Goal: Complete application form

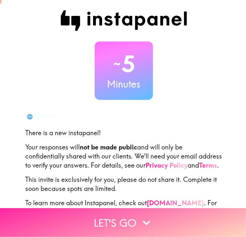
click at [122, 213] on button "Let's go" at bounding box center [123, 222] width 246 height 29
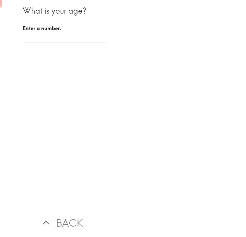
click at [63, 48] on input "number" at bounding box center [65, 52] width 85 height 20
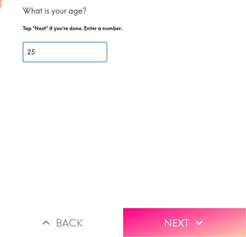
type input "25"
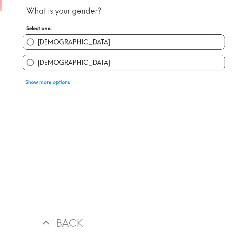
click at [57, 48] on label "[DEMOGRAPHIC_DATA]" at bounding box center [123, 42] width 201 height 15
click at [38, 48] on input "[DEMOGRAPHIC_DATA]" at bounding box center [30, 42] width 15 height 15
radio input "true"
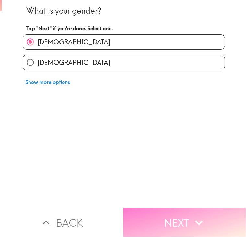
click at [147, 217] on button "Next" at bounding box center [184, 222] width 123 height 29
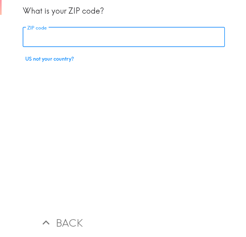
click at [62, 40] on input "ZIP code" at bounding box center [124, 37] width 202 height 20
type input "77502"
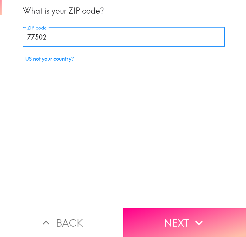
click at [142, 201] on div "What is your ZIP code? ZIP code 77502 ZIP code US not your country?" at bounding box center [124, 104] width 244 height 208
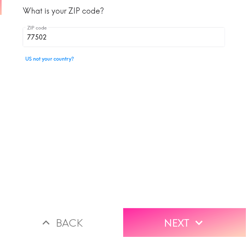
click at [143, 208] on button "Next" at bounding box center [184, 222] width 123 height 29
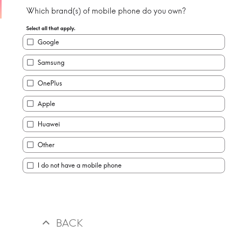
click at [65, 49] on label "Google" at bounding box center [123, 42] width 201 height 15
click at [38, 49] on input "Google" at bounding box center [30, 42] width 15 height 15
checkbox input "true"
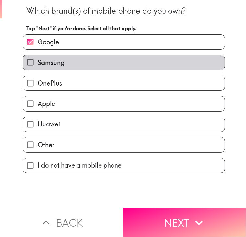
click at [65, 59] on label "Samsung" at bounding box center [123, 62] width 201 height 15
click at [38, 59] on input "Samsung" at bounding box center [30, 62] width 15 height 15
checkbox input "true"
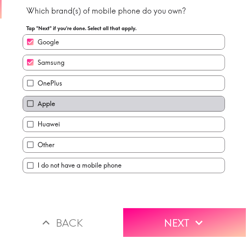
click at [71, 98] on label "Apple" at bounding box center [123, 103] width 201 height 15
click at [38, 98] on input "Apple" at bounding box center [30, 103] width 15 height 15
checkbox input "true"
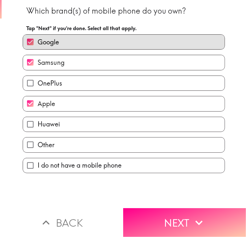
drag, startPoint x: 87, startPoint y: 43, endPoint x: 97, endPoint y: 108, distance: 66.4
click at [87, 46] on label "Google" at bounding box center [123, 42] width 201 height 15
click at [38, 46] on input "Google" at bounding box center [30, 42] width 15 height 15
checkbox input "false"
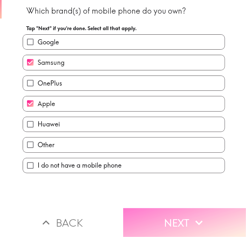
click at [180, 218] on button "Next" at bounding box center [184, 222] width 123 height 29
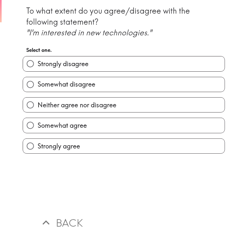
click at [87, 145] on label "Strongly agree" at bounding box center [123, 146] width 201 height 15
click at [38, 145] on input "Strongly agree" at bounding box center [30, 146] width 15 height 15
radio input "true"
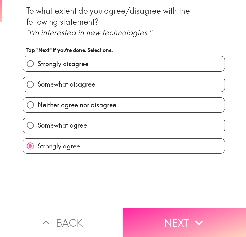
click at [168, 211] on button "Next" at bounding box center [184, 222] width 123 height 29
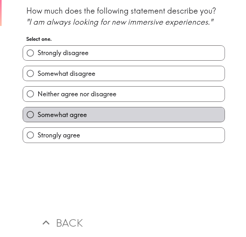
click at [77, 113] on span "Somewhat agree" at bounding box center [62, 114] width 49 height 9
click at [38, 113] on input "Somewhat agree" at bounding box center [30, 114] width 15 height 15
radio input "true"
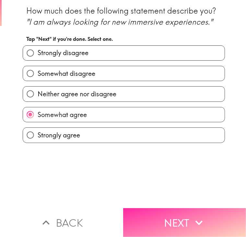
click at [168, 217] on button "Next" at bounding box center [184, 222] width 123 height 29
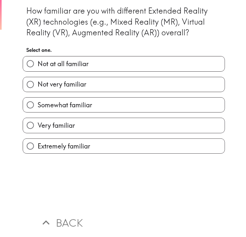
click at [56, 216] on button "Back" at bounding box center [61, 222] width 123 height 29
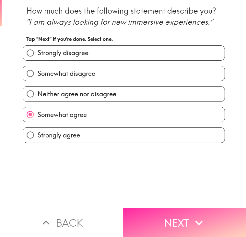
click at [157, 217] on button "Next" at bounding box center [184, 222] width 123 height 29
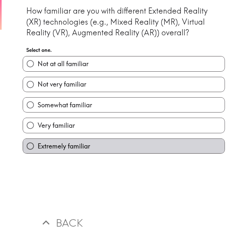
click at [87, 146] on label "Extremely familiar" at bounding box center [123, 146] width 201 height 15
click at [38, 146] on input "Extremely familiar" at bounding box center [30, 146] width 15 height 15
radio input "true"
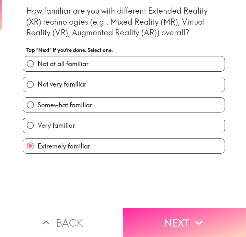
click at [148, 210] on button "Next" at bounding box center [184, 222] width 123 height 29
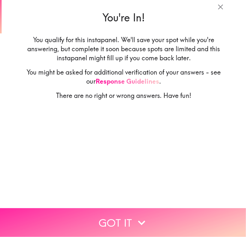
click at [131, 217] on button "Got it" at bounding box center [123, 222] width 246 height 29
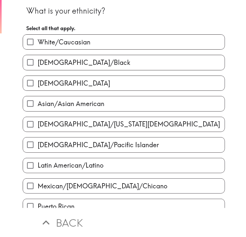
click at [87, 49] on label "White/Caucasian" at bounding box center [123, 42] width 201 height 15
click at [38, 49] on input "White/Caucasian" at bounding box center [30, 42] width 15 height 15
checkbox input "true"
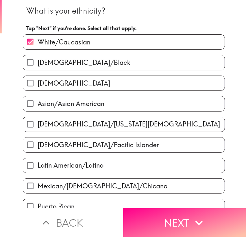
click at [87, 83] on label "[DEMOGRAPHIC_DATA]" at bounding box center [123, 83] width 201 height 15
click at [38, 83] on input "[DEMOGRAPHIC_DATA]" at bounding box center [30, 83] width 15 height 15
checkbox input "true"
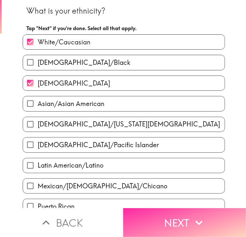
click at [158, 225] on button "Next" at bounding box center [184, 222] width 123 height 29
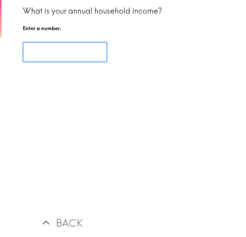
click at [69, 50] on input "number" at bounding box center [65, 52] width 85 height 20
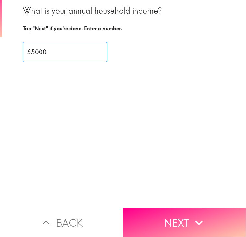
type input "55000"
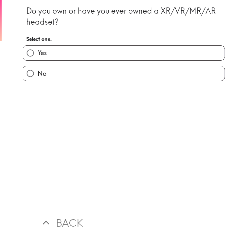
click at [73, 56] on label "Yes" at bounding box center [123, 53] width 201 height 15
click at [38, 56] on input "Yes" at bounding box center [30, 53] width 15 height 15
radio input "true"
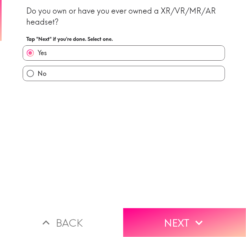
drag, startPoint x: 170, startPoint y: 208, endPoint x: 164, endPoint y: 189, distance: 20.2
click at [170, 209] on button "Next" at bounding box center [184, 222] width 123 height 29
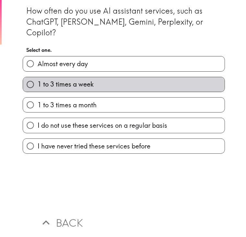
click at [100, 79] on label "1 to 3 times a week" at bounding box center [123, 84] width 201 height 15
click at [38, 79] on input "1 to 3 times a week" at bounding box center [30, 84] width 15 height 15
radio input "true"
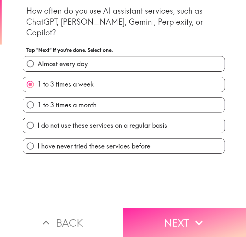
click at [168, 220] on button "Next" at bounding box center [184, 222] width 123 height 29
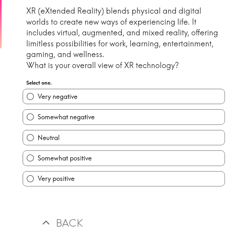
click at [79, 162] on label "Somewhat positive" at bounding box center [123, 158] width 201 height 15
click at [38, 162] on input "Somewhat positive" at bounding box center [30, 158] width 15 height 15
radio input "true"
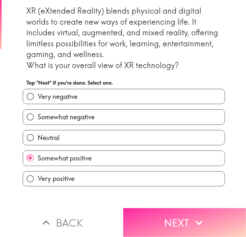
click at [158, 224] on button "Next" at bounding box center [184, 222] width 123 height 29
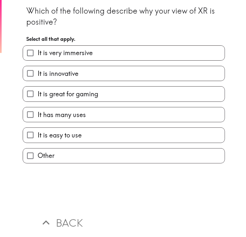
click at [74, 92] on span "It is great for gaming" at bounding box center [68, 93] width 61 height 9
click at [38, 92] on input "It is great for gaming" at bounding box center [30, 93] width 15 height 15
checkbox input "true"
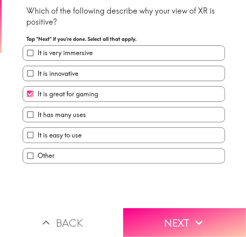
click at [74, 75] on label "It is innovative" at bounding box center [123, 73] width 201 height 15
click at [38, 75] on input "It is innovative" at bounding box center [30, 73] width 15 height 15
checkbox input "true"
click at [75, 57] on label "It is very immersive" at bounding box center [123, 53] width 201 height 15
click at [38, 57] on input "It is very immersive" at bounding box center [30, 53] width 15 height 15
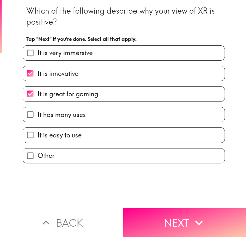
checkbox input "true"
drag, startPoint x: 181, startPoint y: 213, endPoint x: 153, endPoint y: 151, distance: 68.1
click at [181, 216] on button "Next" at bounding box center [184, 222] width 123 height 29
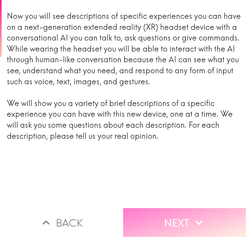
click at [159, 216] on button "Next" at bounding box center [184, 222] width 123 height 29
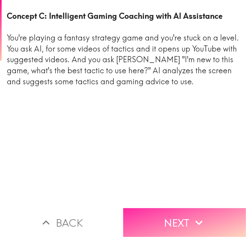
click at [154, 211] on button "Next" at bounding box center [184, 222] width 123 height 29
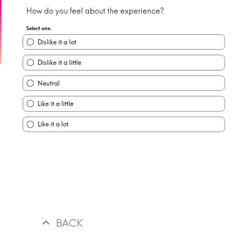
click at [71, 103] on label "Like it a little" at bounding box center [123, 103] width 201 height 15
click at [38, 103] on input "Like it a little" at bounding box center [30, 103] width 15 height 15
radio input "true"
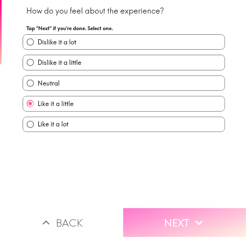
click at [169, 217] on button "Next" at bounding box center [184, 222] width 123 height 29
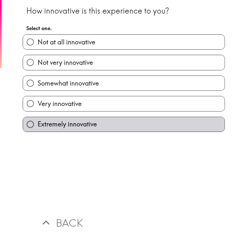
click at [99, 124] on label "Extremely innovative" at bounding box center [123, 124] width 201 height 15
click at [38, 124] on input "Extremely innovative" at bounding box center [30, 124] width 15 height 15
radio input "true"
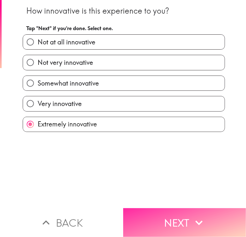
click at [170, 209] on button "Next" at bounding box center [184, 222] width 123 height 29
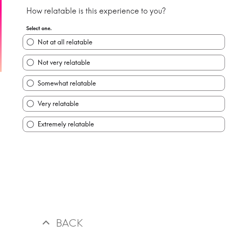
click at [118, 130] on label "Extremely relatable" at bounding box center [123, 124] width 201 height 15
click at [38, 130] on input "Extremely relatable" at bounding box center [30, 124] width 15 height 15
radio input "true"
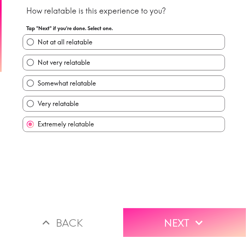
click at [167, 211] on button "Next" at bounding box center [184, 222] width 123 height 29
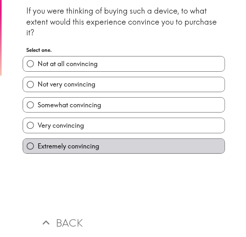
click at [117, 143] on label "Extremely convincing" at bounding box center [123, 146] width 201 height 15
click at [38, 143] on input "Extremely convincing" at bounding box center [30, 146] width 15 height 15
radio input "true"
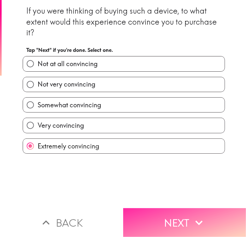
drag, startPoint x: 183, startPoint y: 217, endPoint x: 183, endPoint y: 208, distance: 8.8
click at [183, 217] on button "Next" at bounding box center [184, 222] width 123 height 29
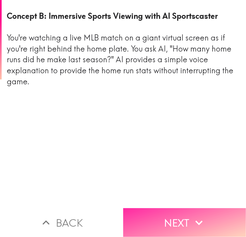
click at [158, 223] on button "Next" at bounding box center [184, 222] width 123 height 29
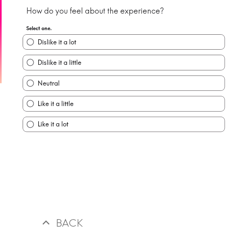
click at [83, 113] on div "Like it a lot" at bounding box center [120, 121] width 207 height 20
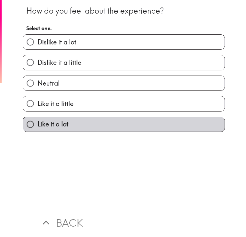
click at [89, 129] on label "Like it a lot" at bounding box center [123, 124] width 201 height 15
click at [38, 129] on input "Like it a lot" at bounding box center [30, 124] width 15 height 15
radio input "true"
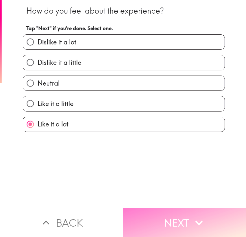
drag, startPoint x: 176, startPoint y: 212, endPoint x: 176, endPoint y: 216, distance: 3.6
click at [176, 216] on button "Next" at bounding box center [184, 222] width 123 height 29
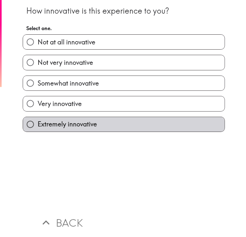
click at [110, 129] on label "Extremely innovative" at bounding box center [123, 124] width 201 height 15
click at [38, 129] on input "Extremely innovative" at bounding box center [30, 124] width 15 height 15
radio input "true"
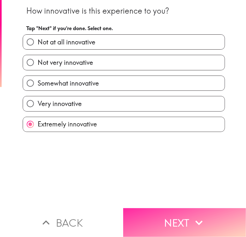
click at [174, 216] on button "Next" at bounding box center [184, 222] width 123 height 29
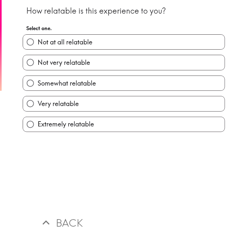
drag, startPoint x: 117, startPoint y: 132, endPoint x: 142, endPoint y: 168, distance: 44.3
click at [117, 133] on div "How relatable is this experience to you? Select one. Not at all relatable Not v…" at bounding box center [124, 104] width 244 height 208
click at [142, 124] on label "Extremely relatable" at bounding box center [123, 124] width 201 height 15
click at [38, 124] on input "Extremely relatable" at bounding box center [30, 124] width 15 height 15
radio input "true"
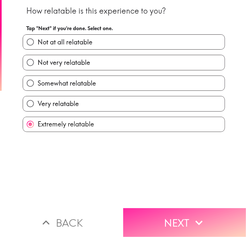
click at [171, 203] on div "How relatable is this experience to you? Tap "Next" if you're done. Select one.…" at bounding box center [123, 118] width 246 height 237
click at [170, 213] on button "Next" at bounding box center [184, 222] width 123 height 29
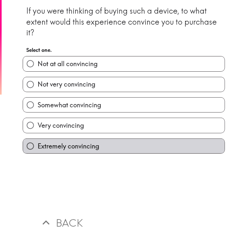
click at [136, 149] on label "Extremely convincing" at bounding box center [123, 146] width 201 height 15
click at [38, 149] on input "Extremely convincing" at bounding box center [30, 146] width 15 height 15
radio input "true"
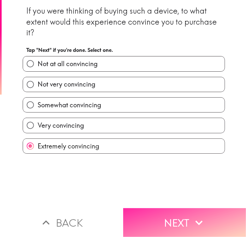
click at [160, 221] on button "Next" at bounding box center [184, 222] width 123 height 29
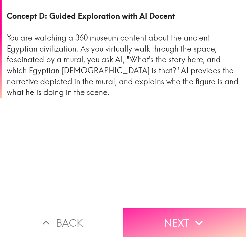
click at [154, 221] on button "Next" at bounding box center [184, 222] width 123 height 29
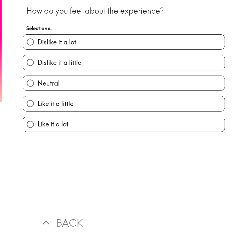
drag, startPoint x: 101, startPoint y: 135, endPoint x: 106, endPoint y: 135, distance: 4.9
click at [100, 137] on div "How do you feel about the experience? Select one. Dislike it a lot Dislike it a…" at bounding box center [124, 104] width 244 height 208
click at [106, 132] on div "How do you feel about the experience? Select one. Dislike it a lot Dislike it a…" at bounding box center [124, 104] width 244 height 208
click at [129, 123] on label "Like it a lot" at bounding box center [123, 124] width 201 height 15
click at [38, 123] on input "Like it a lot" at bounding box center [30, 124] width 15 height 15
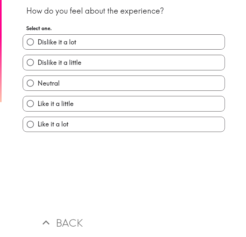
radio input "true"
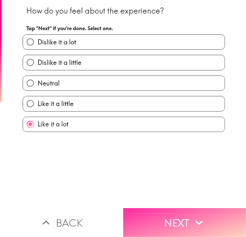
click at [149, 217] on button "Next" at bounding box center [184, 222] width 123 height 29
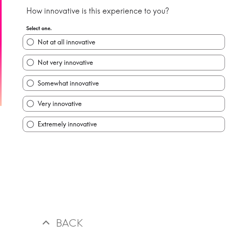
click at [110, 130] on label "Extremely innovative" at bounding box center [123, 124] width 201 height 15
click at [38, 130] on input "Extremely innovative" at bounding box center [30, 124] width 15 height 15
radio input "true"
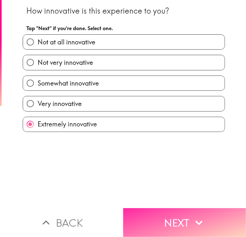
click at [182, 215] on button "Next" at bounding box center [184, 222] width 123 height 29
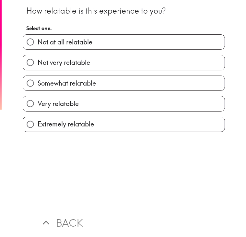
click at [122, 132] on div "How relatable is this experience to you? Select one. Not at all relatable Not v…" at bounding box center [124, 104] width 244 height 208
click at [130, 126] on label "Extremely relatable" at bounding box center [123, 124] width 201 height 15
click at [38, 126] on input "Extremely relatable" at bounding box center [30, 124] width 15 height 15
radio input "true"
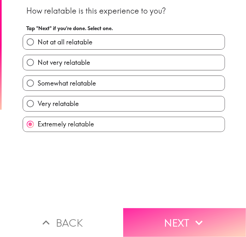
click at [162, 210] on button "Next" at bounding box center [184, 222] width 123 height 29
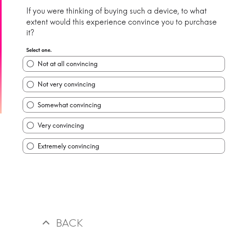
click at [130, 137] on div "Extremely convincing" at bounding box center [120, 143] width 207 height 20
click at [133, 149] on label "Extremely convincing" at bounding box center [123, 146] width 201 height 15
click at [38, 149] on input "Extremely convincing" at bounding box center [30, 146] width 15 height 15
radio input "true"
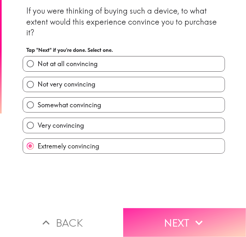
click at [150, 224] on button "Next" at bounding box center [184, 222] width 123 height 29
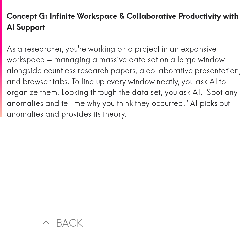
click at [126, 150] on div "Concept G: Infinite Workspace & Collaborative Productivity with AI Support As a…" at bounding box center [124, 104] width 244 height 208
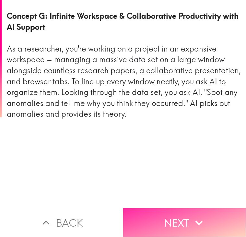
click at [192, 216] on icon "button" at bounding box center [199, 222] width 14 height 14
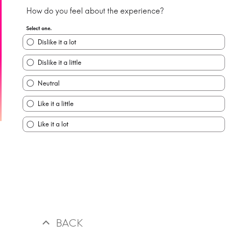
click at [97, 119] on label "Like it a lot" at bounding box center [123, 124] width 201 height 15
click at [38, 119] on input "Like it a lot" at bounding box center [30, 124] width 15 height 15
radio input "true"
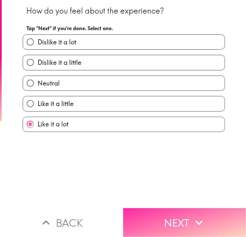
click at [175, 220] on button "Next" at bounding box center [184, 222] width 123 height 29
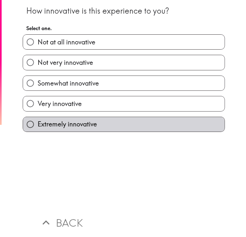
click at [124, 127] on label "Extremely innovative" at bounding box center [123, 124] width 201 height 15
click at [38, 127] on input "Extremely innovative" at bounding box center [30, 124] width 15 height 15
radio input "true"
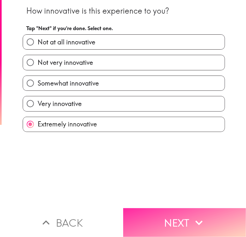
click at [176, 212] on button "Next" at bounding box center [184, 222] width 123 height 29
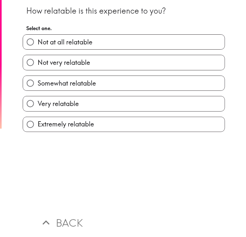
click at [140, 129] on label "Extremely relatable" at bounding box center [123, 124] width 201 height 15
click at [38, 129] on input "Extremely relatable" at bounding box center [30, 124] width 15 height 15
radio input "true"
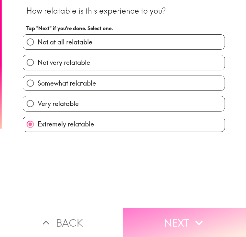
click at [166, 215] on button "Next" at bounding box center [184, 222] width 123 height 29
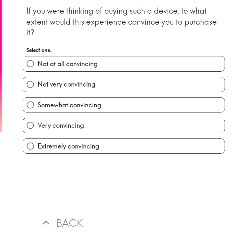
drag, startPoint x: 126, startPoint y: 145, endPoint x: 161, endPoint y: 187, distance: 55.2
click at [126, 145] on label "Extremely convincing" at bounding box center [123, 146] width 201 height 15
click at [38, 145] on input "Extremely convincing" at bounding box center [30, 146] width 15 height 15
radio input "true"
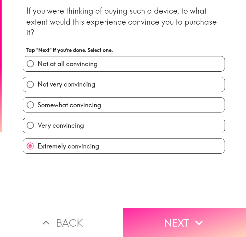
click at [182, 230] on button "Next" at bounding box center [184, 222] width 123 height 29
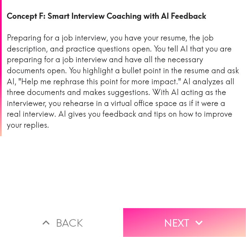
click at [157, 221] on button "Next" at bounding box center [184, 222] width 123 height 29
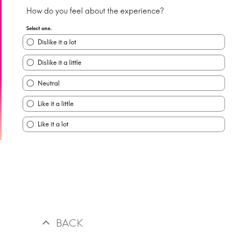
click at [109, 119] on label "Like it a lot" at bounding box center [123, 124] width 201 height 15
click at [38, 119] on input "Like it a lot" at bounding box center [30, 124] width 15 height 15
radio input "true"
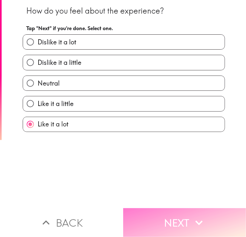
click at [162, 208] on button "Next" at bounding box center [184, 222] width 123 height 29
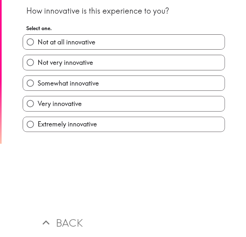
click at [126, 132] on div "How innovative is this experience to you? Select one. Not at all innovative Not…" at bounding box center [124, 104] width 244 height 208
click at [142, 126] on label "Extremely innovative" at bounding box center [123, 124] width 201 height 15
click at [38, 126] on input "Extremely innovative" at bounding box center [30, 124] width 15 height 15
radio input "true"
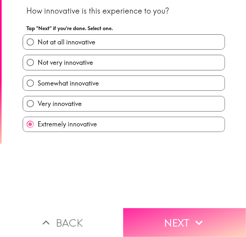
click at [160, 208] on button "Next" at bounding box center [184, 222] width 123 height 29
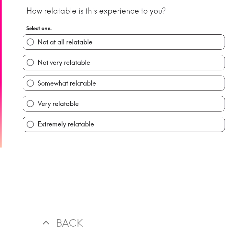
click at [147, 134] on div "How relatable is this experience to you? Select one. Not at all relatable Not v…" at bounding box center [124, 104] width 244 height 208
click at [147, 127] on label "Extremely relatable" at bounding box center [123, 124] width 201 height 15
click at [38, 127] on input "Extremely relatable" at bounding box center [30, 124] width 15 height 15
radio input "true"
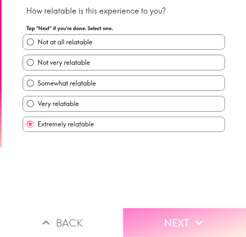
click at [162, 210] on button "Next" at bounding box center [184, 222] width 123 height 29
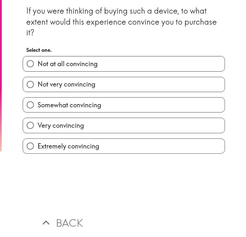
click at [146, 133] on div "Extremely convincing" at bounding box center [120, 143] width 207 height 20
click at [151, 151] on label "Extremely convincing" at bounding box center [123, 146] width 201 height 15
click at [38, 151] on input "Extremely convincing" at bounding box center [30, 146] width 15 height 15
radio input "true"
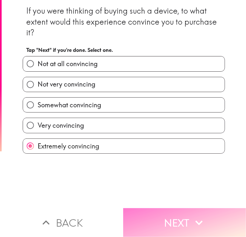
click at [166, 213] on button "Next" at bounding box center [184, 222] width 123 height 29
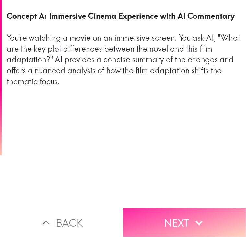
click at [192, 221] on icon "button" at bounding box center [199, 222] width 14 height 14
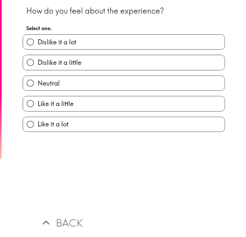
drag, startPoint x: 107, startPoint y: 124, endPoint x: 111, endPoint y: 130, distance: 7.7
click at [107, 124] on label "Like it a lot" at bounding box center [123, 124] width 201 height 15
click at [38, 124] on input "Like it a lot" at bounding box center [30, 124] width 15 height 15
radio input "true"
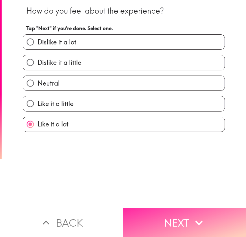
click at [158, 208] on button "Next" at bounding box center [184, 222] width 123 height 29
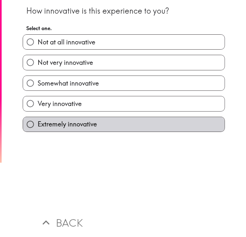
drag, startPoint x: 120, startPoint y: 128, endPoint x: 132, endPoint y: 156, distance: 30.5
click at [120, 129] on label "Extremely innovative" at bounding box center [123, 124] width 201 height 15
click at [38, 129] on input "Extremely innovative" at bounding box center [30, 124] width 15 height 15
radio input "true"
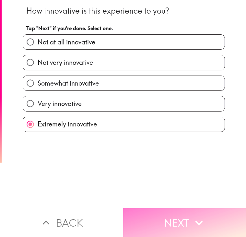
click at [166, 217] on button "Next" at bounding box center [184, 222] width 123 height 29
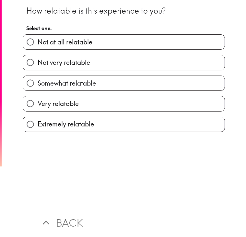
click at [134, 133] on div "How relatable is this experience to you? Select one. Not at all relatable Not v…" at bounding box center [124, 104] width 244 height 208
click at [166, 200] on div "How relatable is this experience to you? Select one. Not at all relatable Not v…" at bounding box center [124, 104] width 244 height 208
click at [143, 134] on div "How relatable is this experience to you? Select one. Not at all relatable Not v…" at bounding box center [124, 104] width 244 height 208
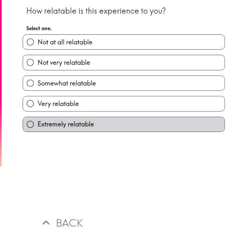
click at [142, 127] on label "Extremely relatable" at bounding box center [123, 124] width 201 height 15
click at [38, 127] on input "Extremely relatable" at bounding box center [30, 124] width 15 height 15
radio input "true"
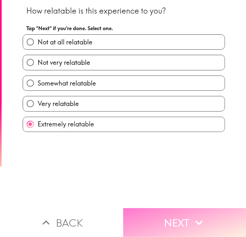
click at [163, 212] on button "Next" at bounding box center [184, 222] width 123 height 29
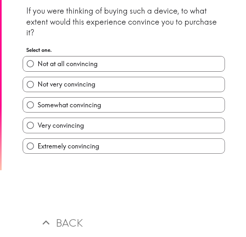
click at [133, 149] on label "Extremely convincing" at bounding box center [123, 146] width 201 height 15
click at [38, 149] on input "Extremely convincing" at bounding box center [30, 146] width 15 height 15
radio input "true"
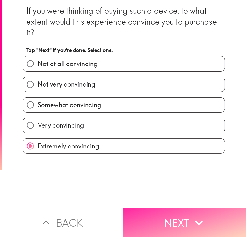
click at [144, 211] on button "Next" at bounding box center [184, 222] width 123 height 29
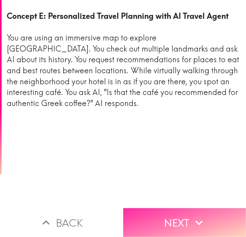
click at [158, 208] on button "Next" at bounding box center [184, 222] width 123 height 29
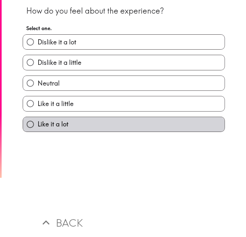
click at [84, 120] on label "Like it a lot" at bounding box center [123, 124] width 201 height 15
click at [38, 120] on input "Like it a lot" at bounding box center [30, 124] width 15 height 15
radio input "true"
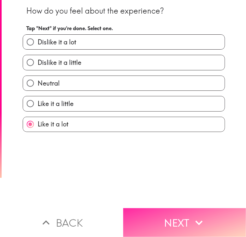
click at [162, 209] on button "Next" at bounding box center [184, 222] width 123 height 29
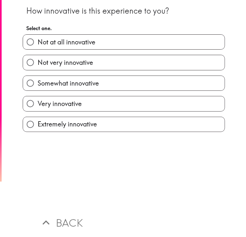
drag, startPoint x: 111, startPoint y: 130, endPoint x: 116, endPoint y: 134, distance: 6.0
click at [111, 129] on label "Extremely innovative" at bounding box center [123, 124] width 201 height 15
click at [38, 129] on input "Extremely innovative" at bounding box center [30, 124] width 15 height 15
radio input "true"
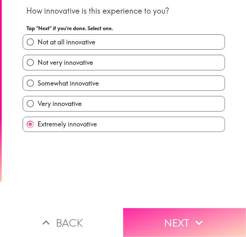
click at [154, 208] on button "Next" at bounding box center [184, 222] width 123 height 29
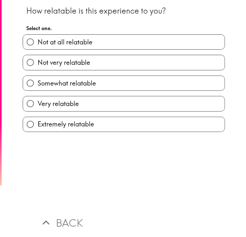
click at [124, 132] on div "How relatable is this experience to you? Select one. Not at all relatable Not v…" at bounding box center [124, 104] width 244 height 208
click at [155, 208] on button "Next" at bounding box center [184, 222] width 123 height 29
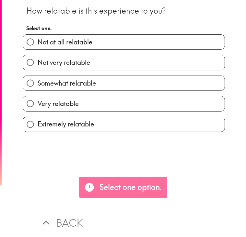
click at [134, 123] on label "Extremely relatable" at bounding box center [123, 124] width 201 height 15
click at [38, 123] on input "Extremely relatable" at bounding box center [30, 124] width 15 height 15
radio input "true"
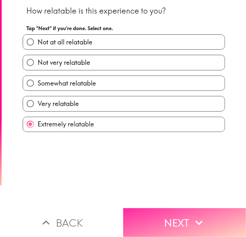
click at [150, 217] on button "Next" at bounding box center [184, 222] width 123 height 29
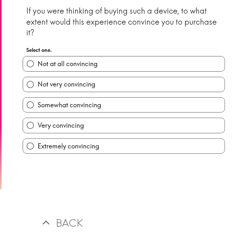
click at [109, 146] on label "Extremely convincing" at bounding box center [123, 146] width 201 height 15
click at [38, 146] on input "Extremely convincing" at bounding box center [30, 146] width 15 height 15
radio input "true"
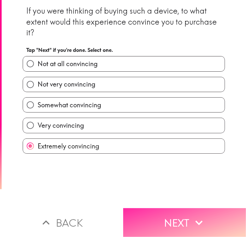
click at [164, 208] on button "Next" at bounding box center [184, 222] width 123 height 29
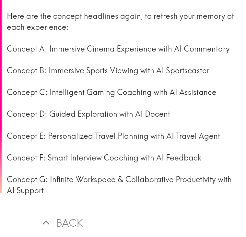
drag, startPoint x: 71, startPoint y: 51, endPoint x: 80, endPoint y: 93, distance: 42.4
click at [71, 53] on div "Here are the concept headlines again, to refresh your memory of each experience…" at bounding box center [124, 103] width 234 height 185
drag, startPoint x: 85, startPoint y: 110, endPoint x: 97, endPoint y: 153, distance: 44.6
click at [85, 115] on div "Here are the concept headlines again, to refresh your memory of each experience…" at bounding box center [124, 103] width 234 height 185
click at [98, 153] on div "Here are the concept headlines again, to refresh your memory of each experience…" at bounding box center [124, 103] width 234 height 185
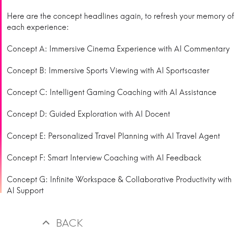
scroll to position [3, 0]
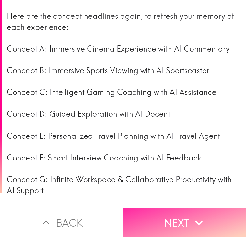
click at [143, 208] on button "Next" at bounding box center [184, 222] width 123 height 29
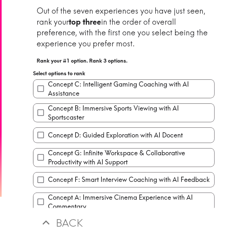
drag, startPoint x: 97, startPoint y: 90, endPoint x: 97, endPoint y: 109, distance: 19.1
click at [97, 93] on span "Concept C: Intelligent Gaming Coaching with AI Assistance" at bounding box center [131, 89] width 166 height 18
click at [48, 93] on input "Concept C: Intelligent Gaming Coaching with AI Assistance" at bounding box center [40, 88] width 15 height 15
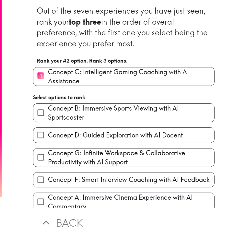
click at [101, 129] on label "Concept D: Guided Exploration with AI Docent" at bounding box center [123, 135] width 181 height 15
click at [48, 129] on input "Concept D: Guided Exploration with AI Docent" at bounding box center [40, 135] width 15 height 15
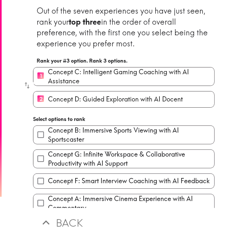
click at [115, 166] on span "Concept G: Infinite Workspace & Collaborative Productivity with AI Support" at bounding box center [131, 159] width 166 height 18
click at [48, 166] on input "Concept G: Infinite Workspace & Collaborative Productivity with AI Support" at bounding box center [40, 158] width 15 height 15
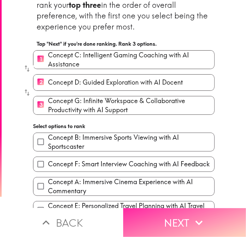
scroll to position [32, 0]
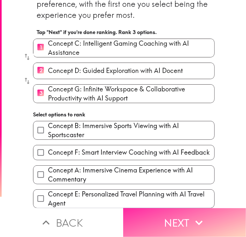
click at [172, 220] on button "Next" at bounding box center [184, 222] width 123 height 29
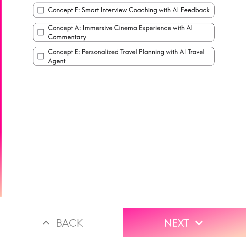
scroll to position [0, 0]
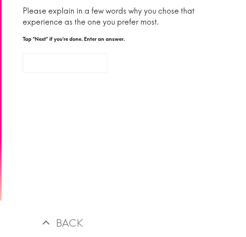
click at [58, 66] on input "text" at bounding box center [65, 63] width 85 height 20
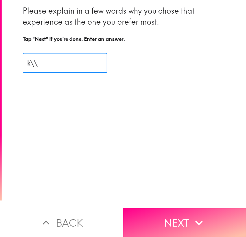
type input "k"
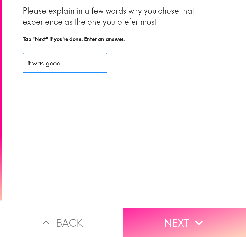
type input "it was good"
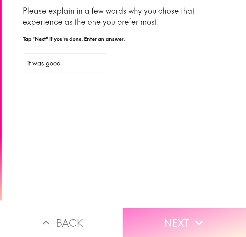
click at [166, 208] on button "Next" at bounding box center [184, 222] width 123 height 29
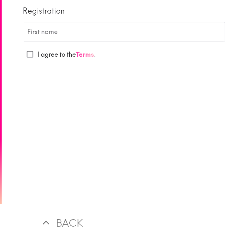
click at [47, 34] on input "First name" at bounding box center [124, 32] width 202 height 20
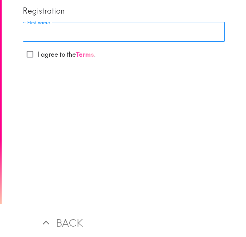
type input "Angel"
click at [27, 52] on input "I agree to the Terms ." at bounding box center [30, 54] width 15 height 15
checkbox input "true"
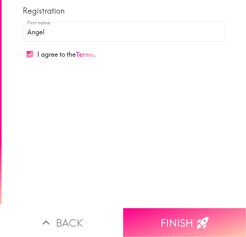
click at [164, 211] on button "Finish" at bounding box center [184, 222] width 123 height 29
